Goal: Transaction & Acquisition: Purchase product/service

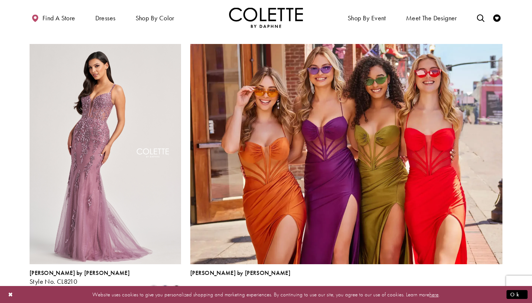
scroll to position [1542, 0]
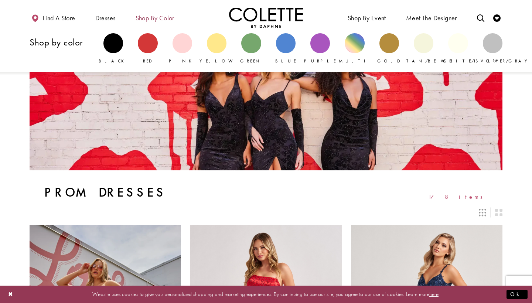
click at [168, 19] on span "Shop by color" at bounding box center [154, 17] width 39 height 7
click at [166, 20] on span "Shop by color" at bounding box center [154, 17] width 39 height 7
click at [218, 43] on div "Primary block" at bounding box center [217, 43] width 20 height 20
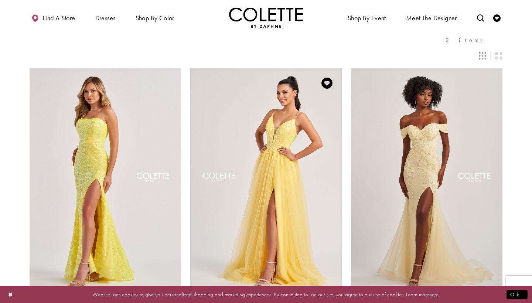
scroll to position [49, 0]
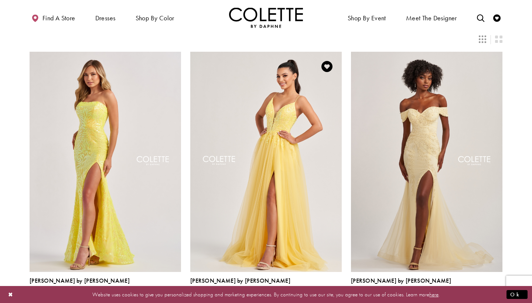
click at [279, 150] on img "Visit Colette by Daphne Style No. CL8030 Page" at bounding box center [265, 162] width 151 height 220
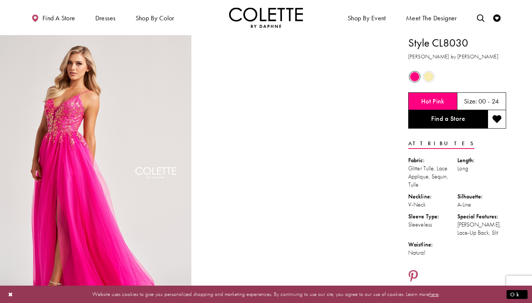
click at [429, 80] on span "Product color controls state depends on size chosen" at bounding box center [428, 76] width 9 height 9
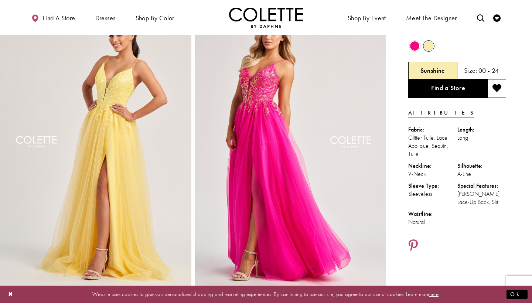
scroll to position [26, 0]
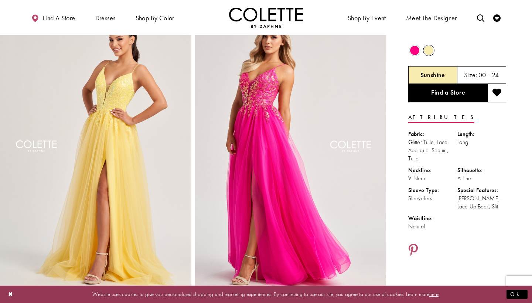
click at [152, 206] on img "Full size Style CL8030 Colette by Daphne #3 Sunshine frontface vertical picture" at bounding box center [95, 152] width 191 height 286
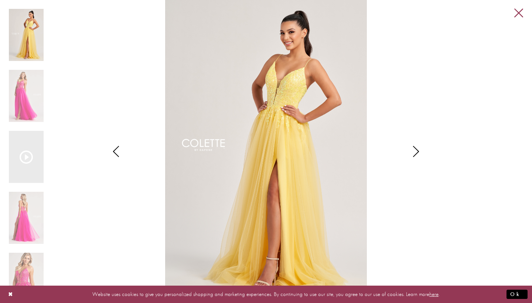
click at [518, 12] on link "Close" at bounding box center [518, 13] width 9 height 9
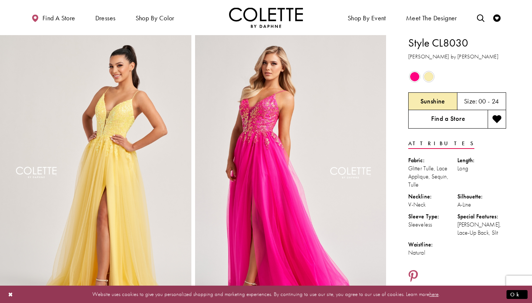
scroll to position [0, 0]
click at [471, 100] on span "Size:" at bounding box center [470, 101] width 13 height 8
click at [466, 120] on link "Find a Store" at bounding box center [447, 119] width 79 height 18
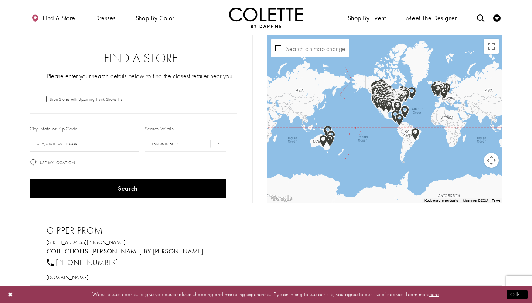
click at [389, 113] on div "Map with store locations" at bounding box center [384, 119] width 235 height 168
click at [492, 160] on button "Map camera controls" at bounding box center [491, 160] width 15 height 15
click at [472, 140] on button "Zoom in" at bounding box center [472, 141] width 15 height 15
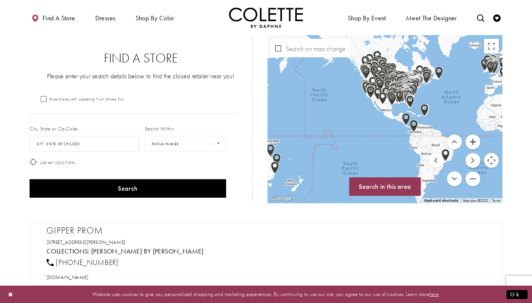
click at [472, 140] on button "Zoom in" at bounding box center [472, 141] width 15 height 15
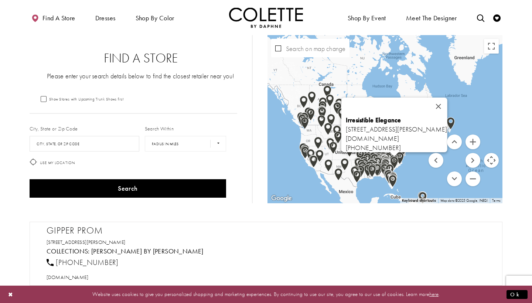
drag, startPoint x: 436, startPoint y: 73, endPoint x: 393, endPoint y: 164, distance: 100.4
click at [393, 164] on img "Map with store locations" at bounding box center [394, 162] width 8 height 13
click at [471, 144] on button "Zoom in" at bounding box center [472, 141] width 15 height 15
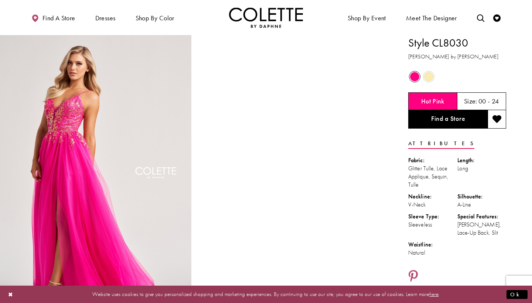
click at [426, 78] on span "Product color controls state depends on size chosen" at bounding box center [428, 76] width 9 height 9
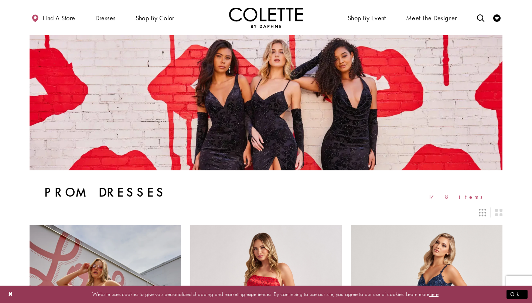
scroll to position [1542, 0]
